Goal: Go to known website: Go to known website

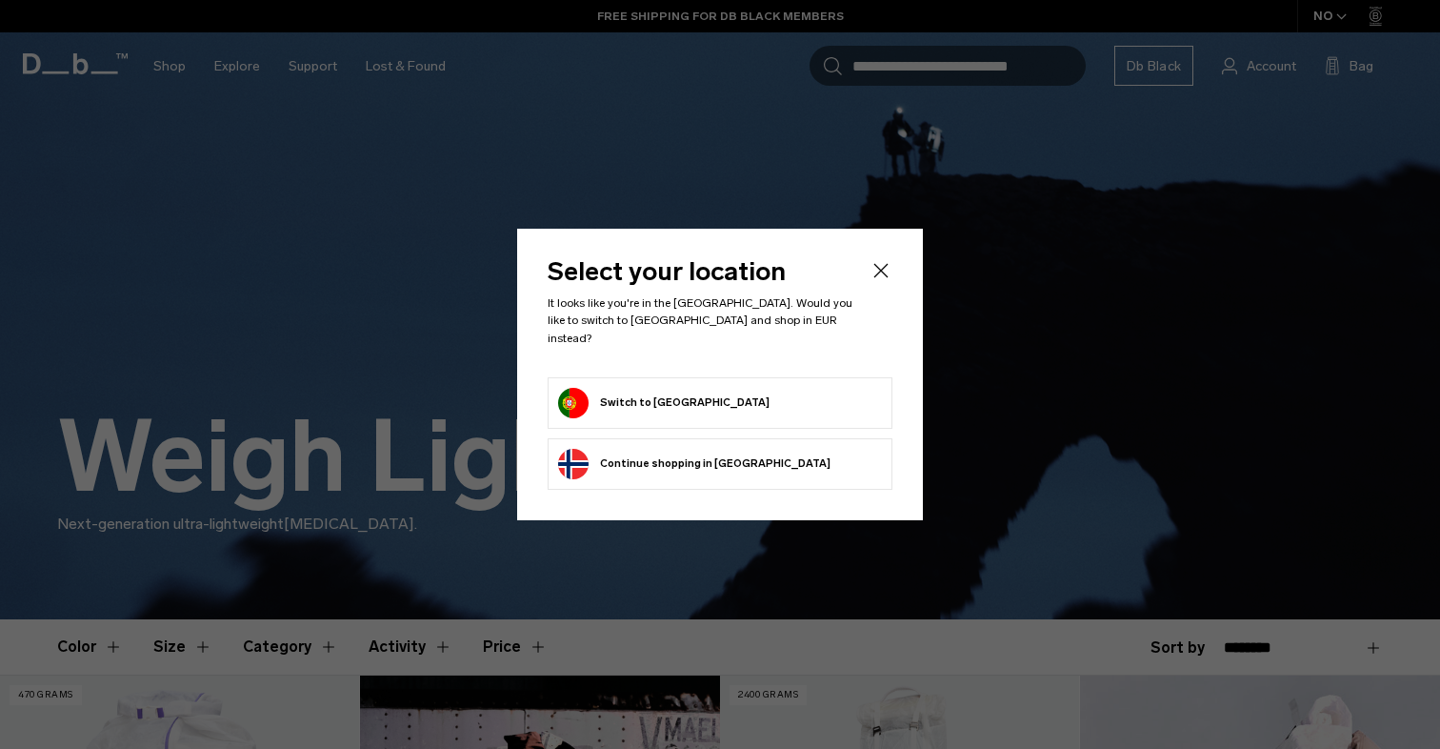
click at [751, 402] on form "Switch to [GEOGRAPHIC_DATA]" at bounding box center [720, 403] width 324 height 30
click at [724, 396] on form "Switch to [GEOGRAPHIC_DATA]" at bounding box center [720, 403] width 324 height 30
click at [666, 391] on button "Switch to [GEOGRAPHIC_DATA]" at bounding box center [663, 403] width 211 height 30
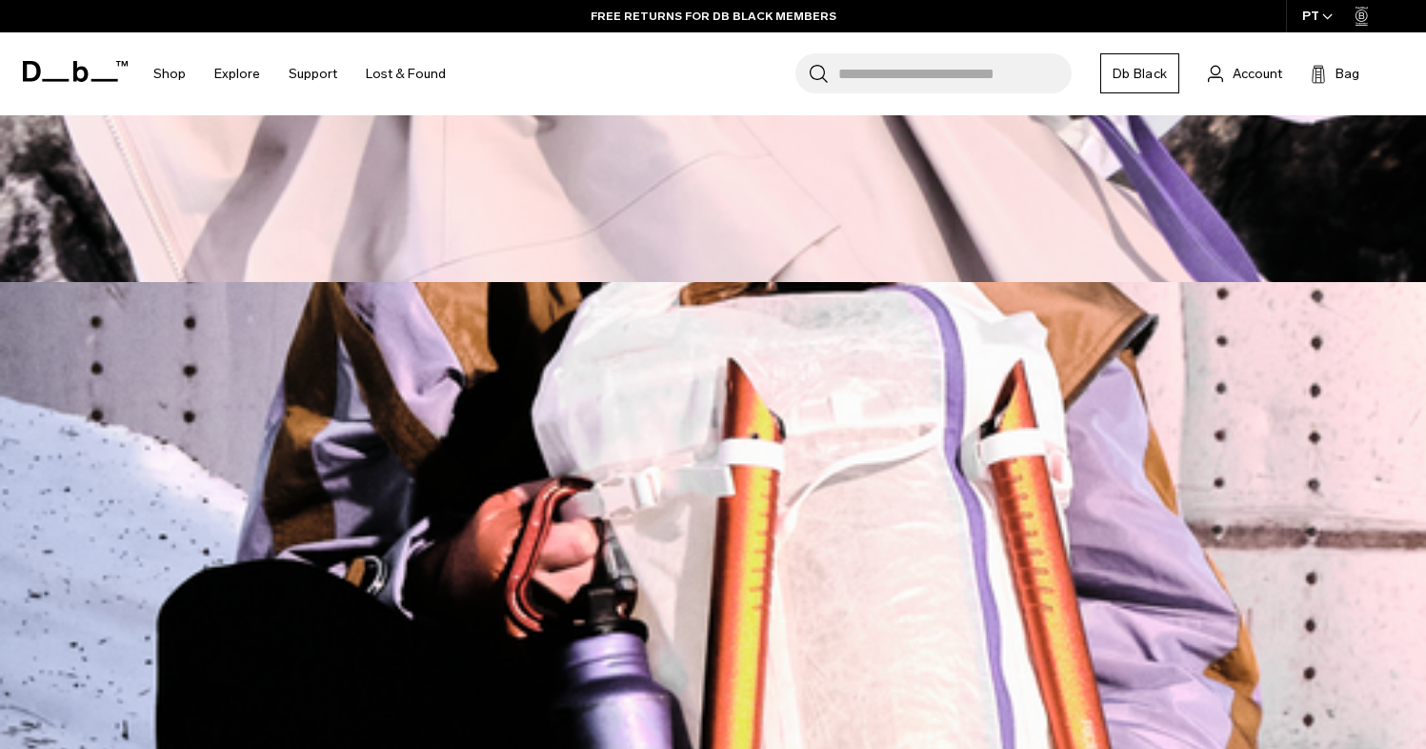
scroll to position [1490, 0]
